Goal: Learn about a topic

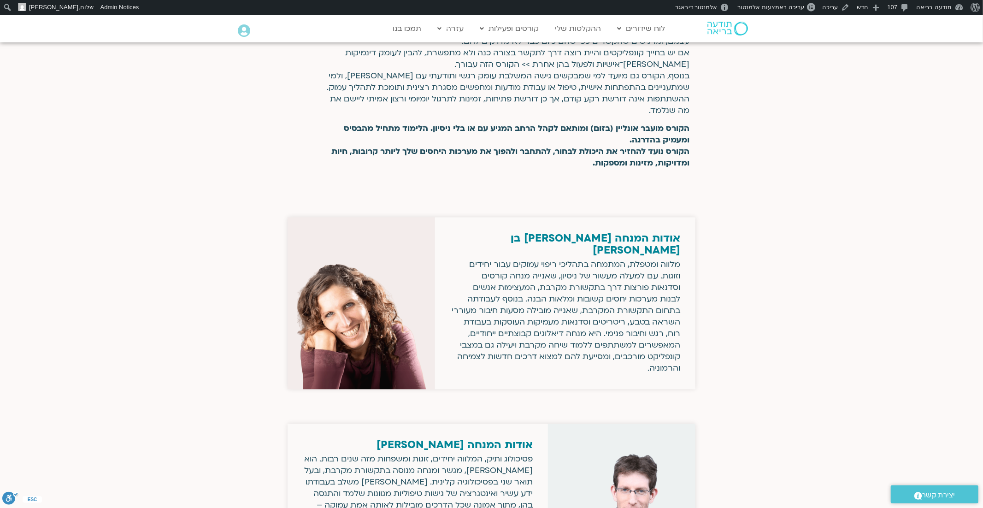
scroll to position [1637, 0]
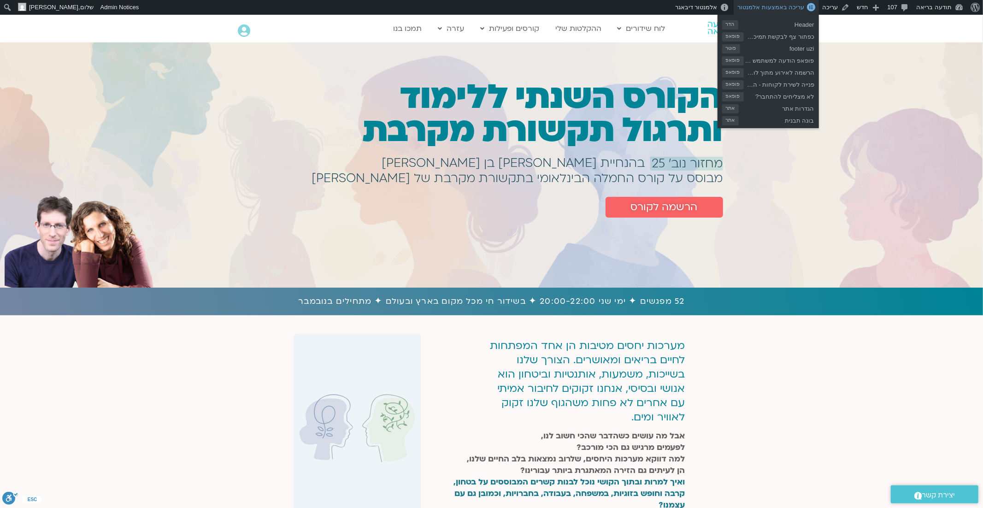
click at [789, 7] on span "עריכה באמצעות אלמנטור" at bounding box center [770, 7] width 67 height 7
